Goal: Task Accomplishment & Management: Use online tool/utility

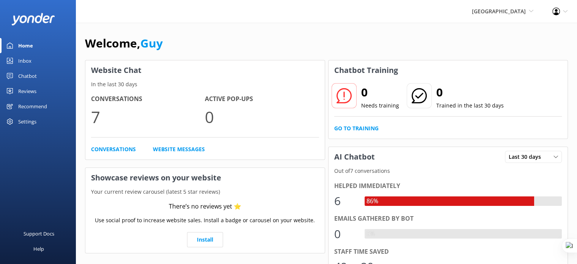
click at [29, 75] on div "Chatbot" at bounding box center [27, 75] width 19 height 15
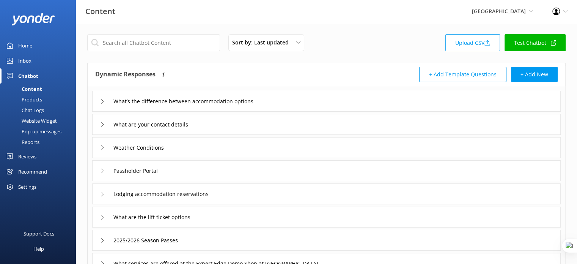
click at [521, 39] on link "Test Chatbot" at bounding box center [535, 42] width 61 height 17
